Goal: Information Seeking & Learning: Find specific page/section

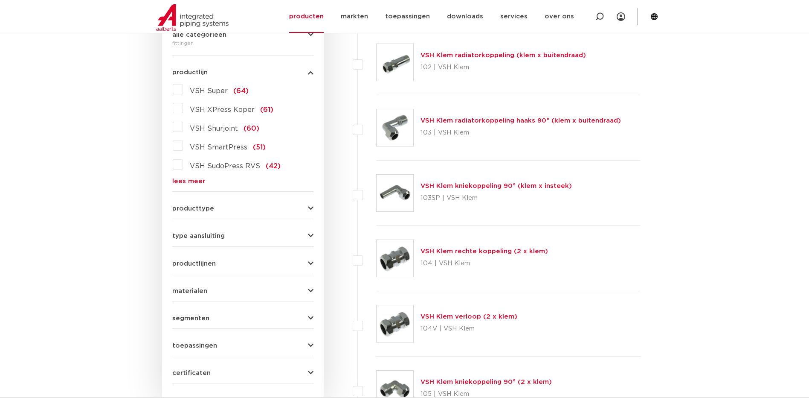
scroll to position [246, 0]
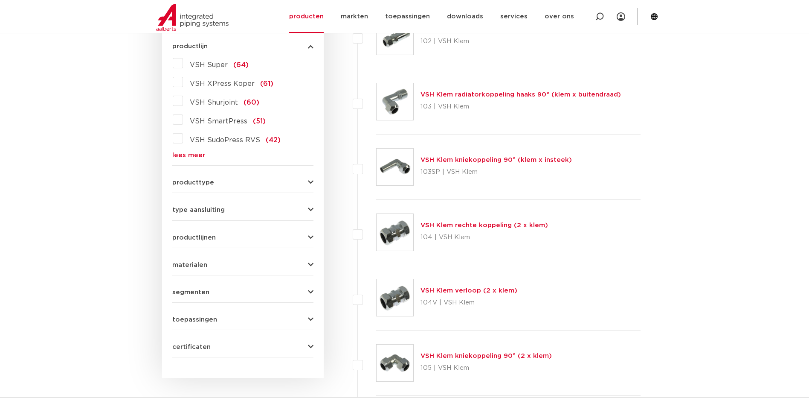
click at [309, 182] on icon "button" at bounding box center [311, 182] width 6 height 6
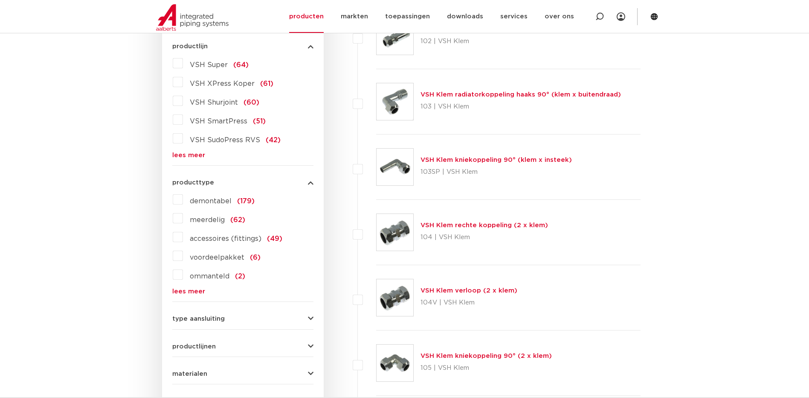
click at [308, 317] on icon "button" at bounding box center [311, 318] width 6 height 6
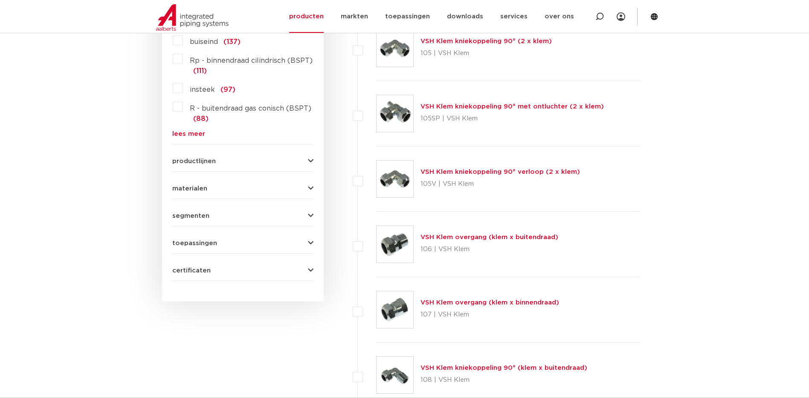
scroll to position [556, 0]
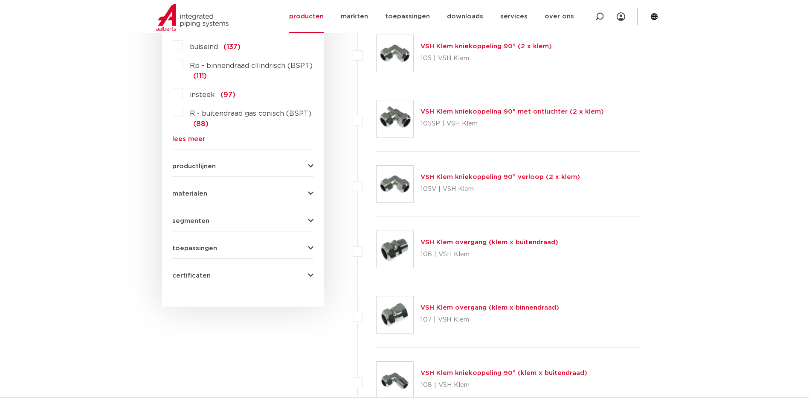
click at [308, 220] on icon "button" at bounding box center [311, 221] width 6 height 6
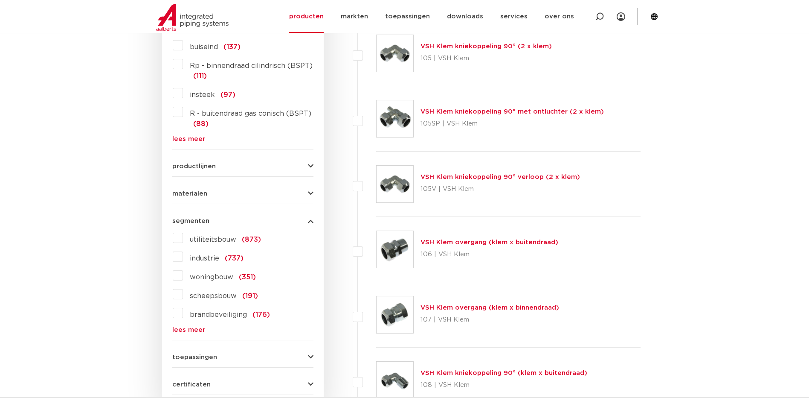
click at [308, 220] on icon "button" at bounding box center [311, 221] width 6 height 6
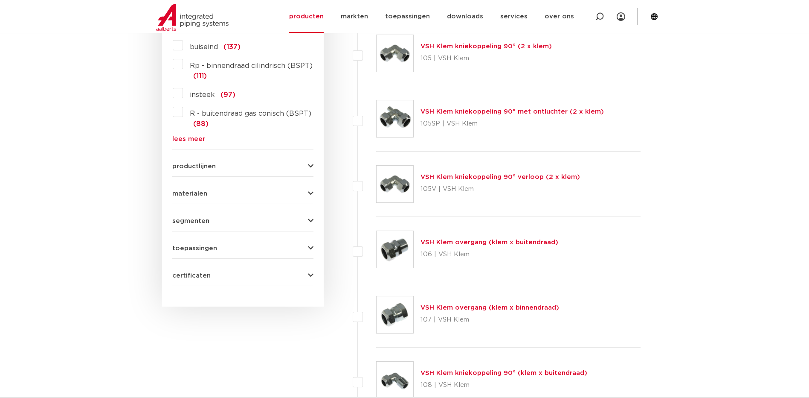
click at [311, 246] on icon "button" at bounding box center [311, 248] width 6 height 6
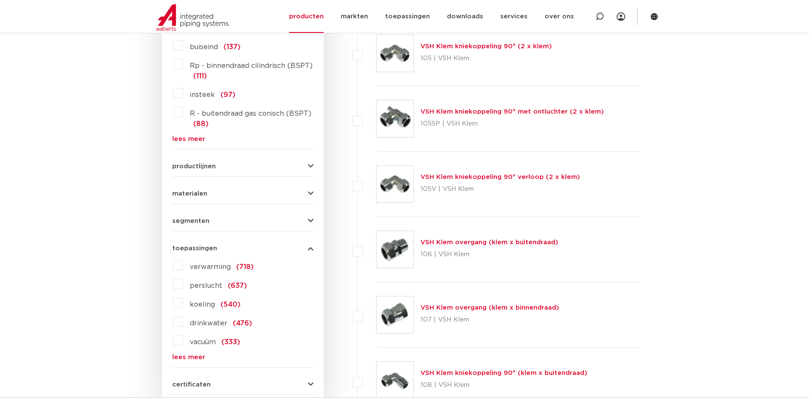
click at [183, 321] on label "drinkwater (476)" at bounding box center [217, 321] width 69 height 14
click at [0, 0] on input "drinkwater (476)" at bounding box center [0, 0] width 0 height 0
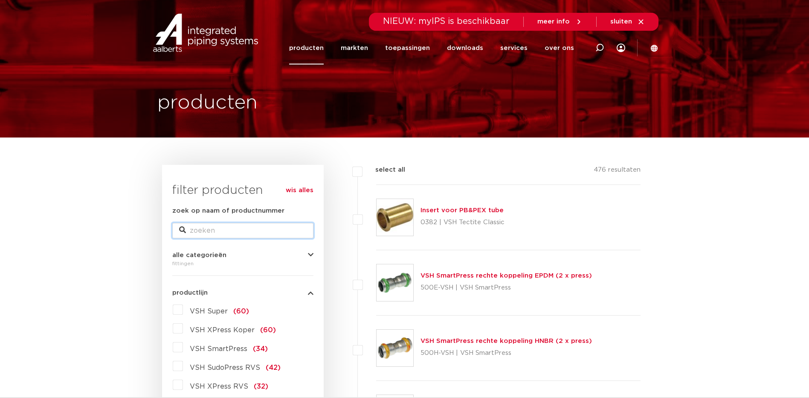
click at [203, 229] on input "zoek op naam of productnummer" at bounding box center [242, 230] width 141 height 15
type input "verloop"
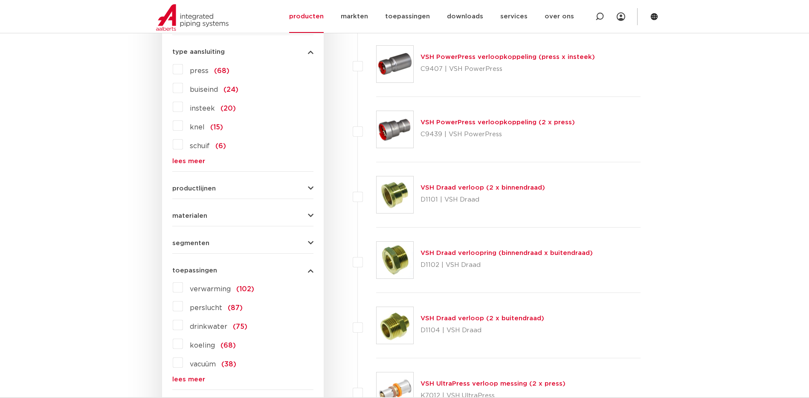
scroll to position [518, 0]
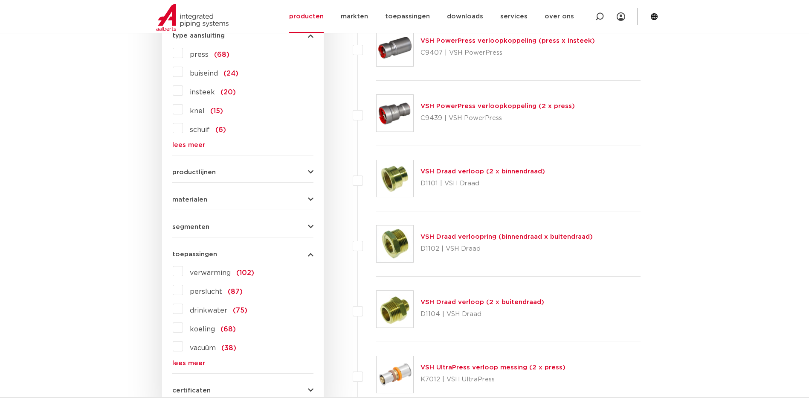
click at [445, 170] on link "VSH Draad verloop (2 x binnendraad)" at bounding box center [483, 171] width 125 height 6
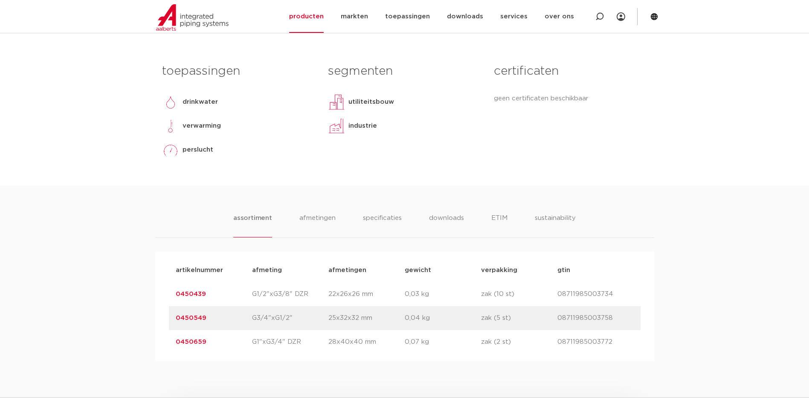
scroll to position [376, 0]
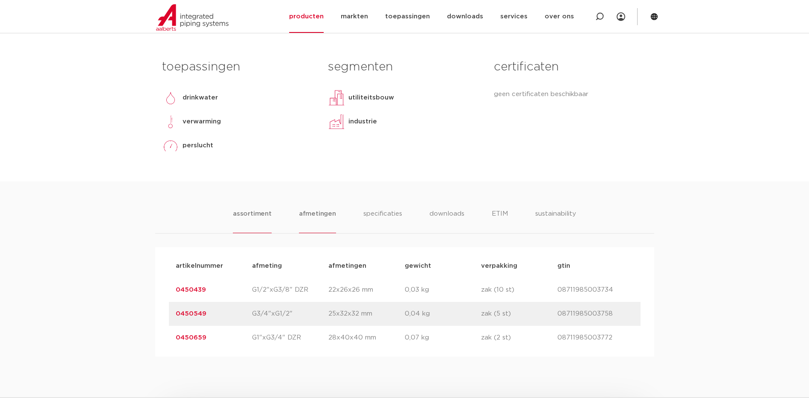
click at [320, 215] on li "afmetingen" at bounding box center [317, 221] width 37 height 24
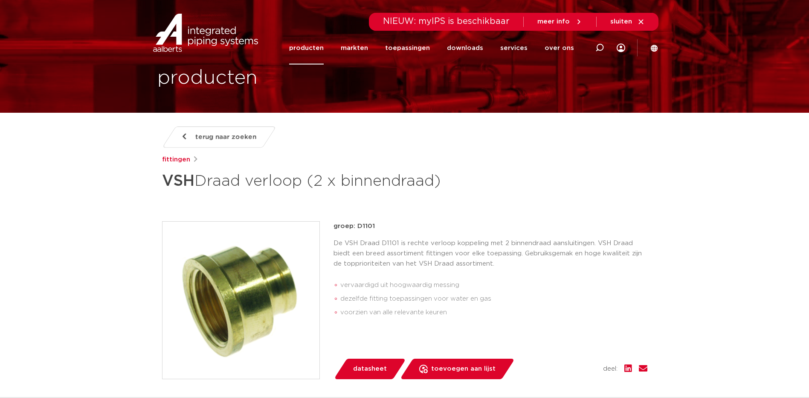
scroll to position [0, 0]
